Goal: Task Accomplishment & Management: Manage account settings

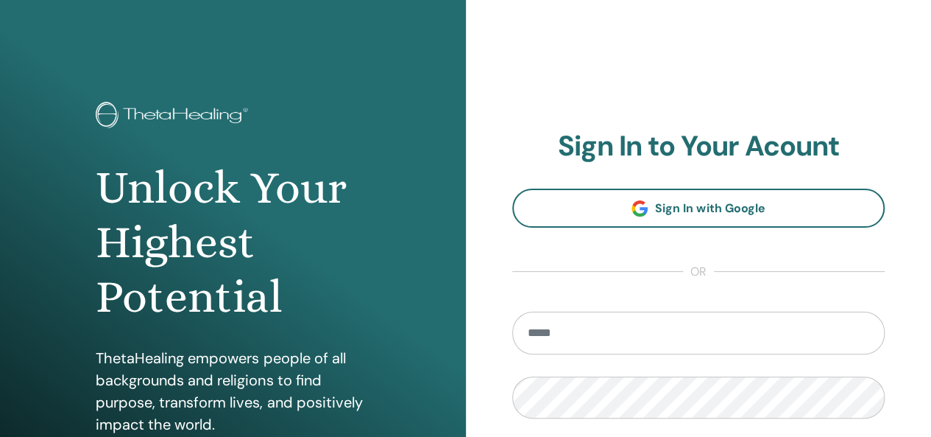
click at [574, 329] on input "email" at bounding box center [698, 332] width 373 height 43
type input "**********"
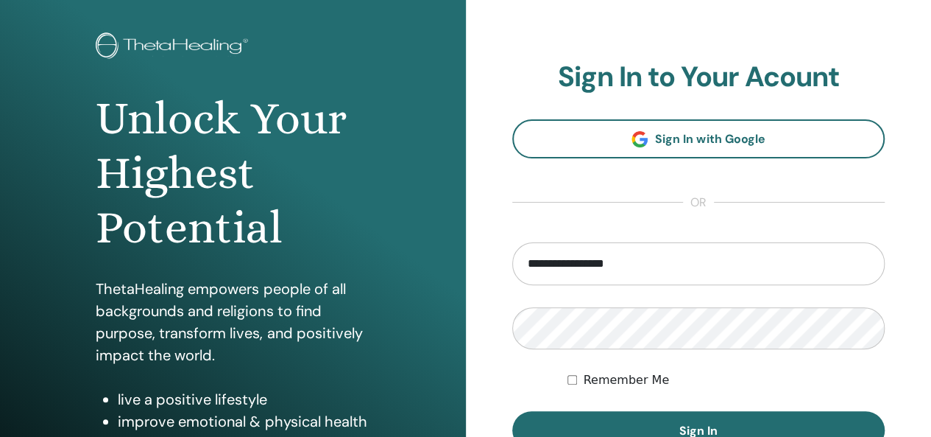
scroll to position [147, 0]
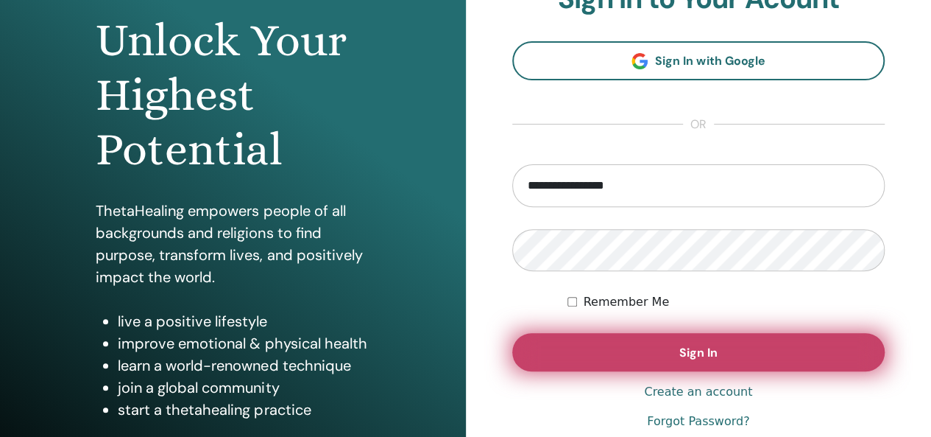
click at [663, 363] on button "Sign In" at bounding box center [698, 352] width 373 height 38
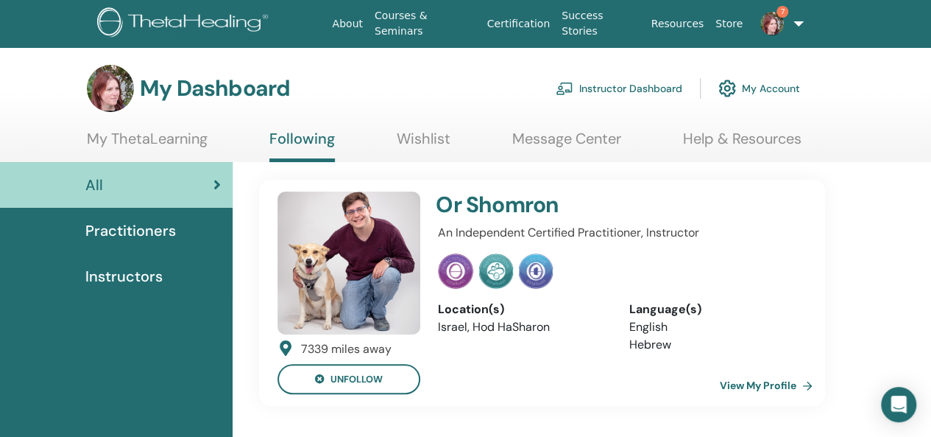
click at [655, 87] on link "Instructor Dashboard" at bounding box center [619, 88] width 127 height 32
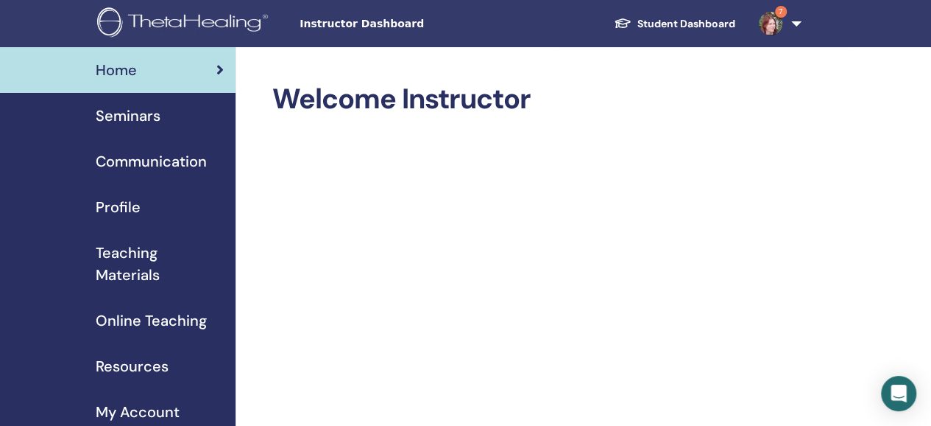
click at [149, 112] on span "Seminars" at bounding box center [128, 116] width 65 height 22
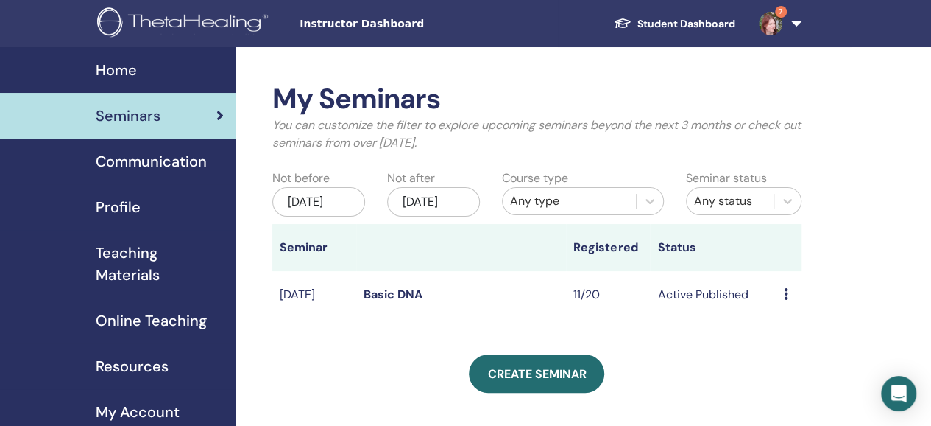
scroll to position [74, 0]
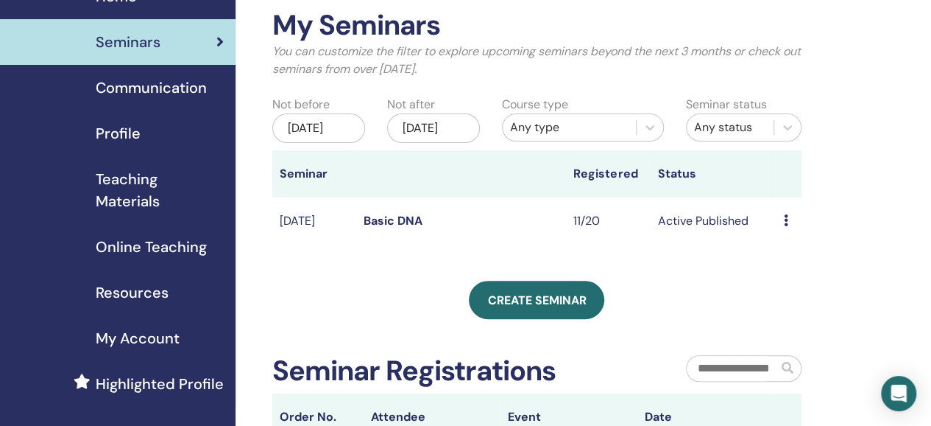
click at [392, 228] on link "Basic DNA" at bounding box center [393, 220] width 59 height 15
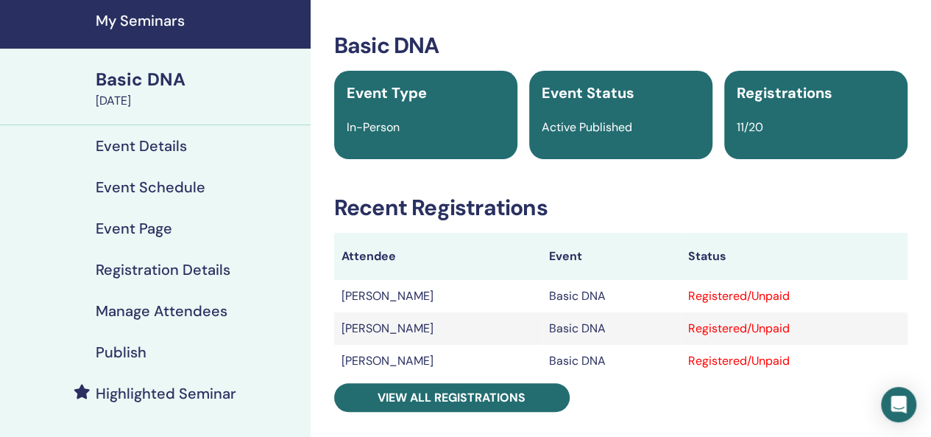
scroll to position [74, 0]
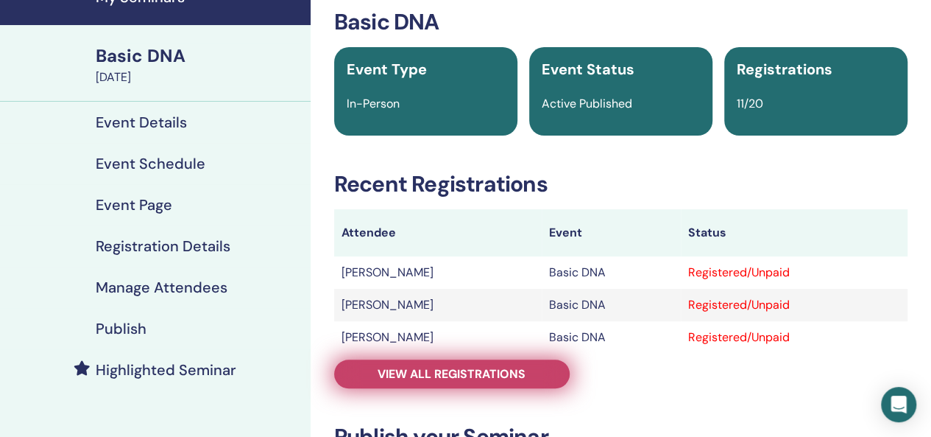
click at [442, 374] on span "View all registrations" at bounding box center [452, 373] width 148 height 15
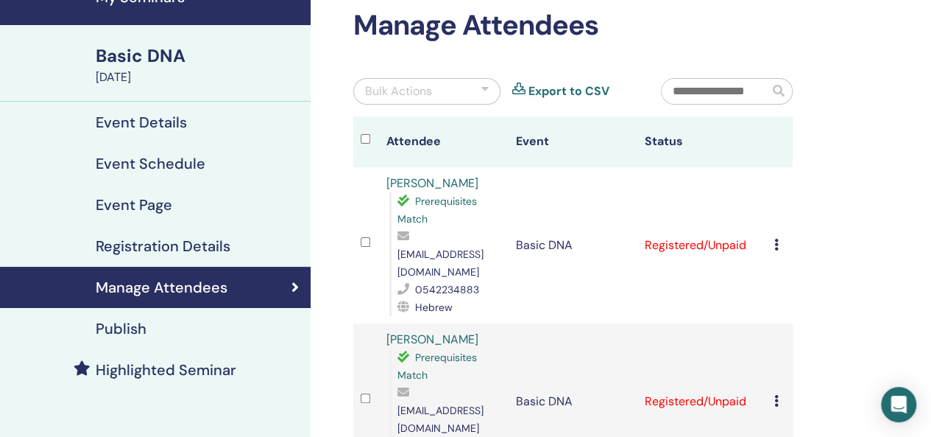
click at [775, 239] on icon at bounding box center [777, 245] width 4 height 12
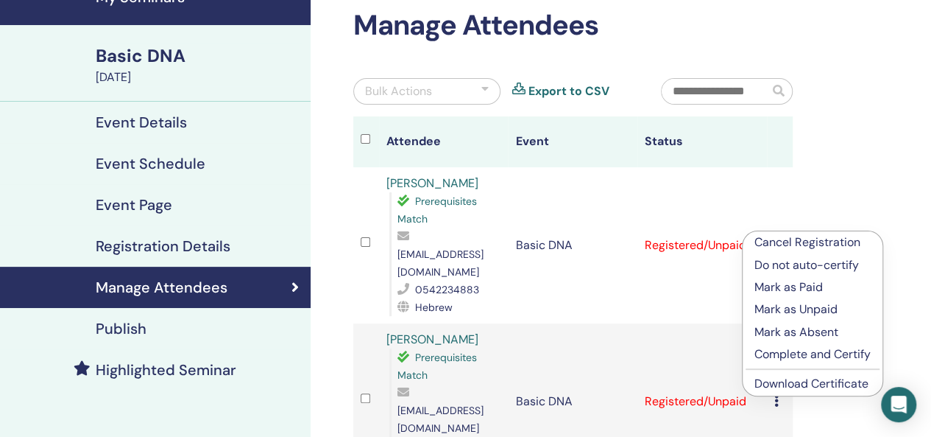
click at [772, 384] on link "Download Certificate" at bounding box center [812, 382] width 114 height 15
